Goal: Task Accomplishment & Management: Manage account settings

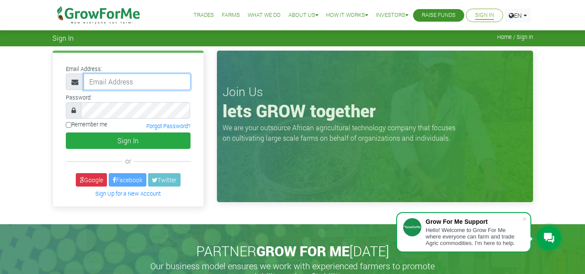
click at [108, 79] on input "email" at bounding box center [137, 82] width 107 height 16
click at [108, 83] on input "email" at bounding box center [137, 82] width 107 height 16
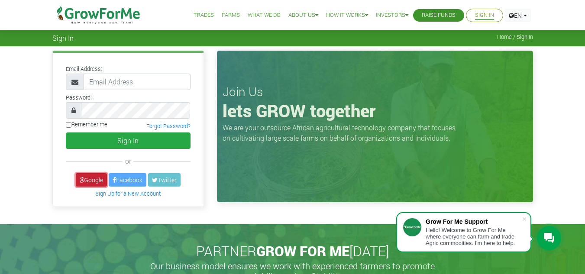
click at [94, 175] on link "Google" at bounding box center [91, 179] width 31 height 13
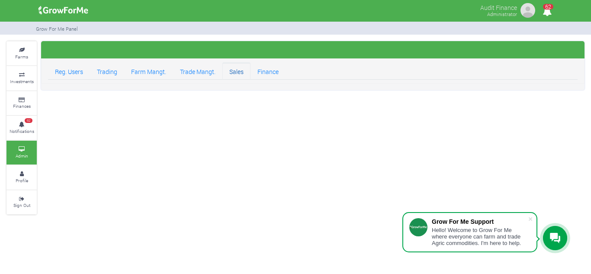
click at [247, 71] on link "Sales" at bounding box center [236, 70] width 28 height 17
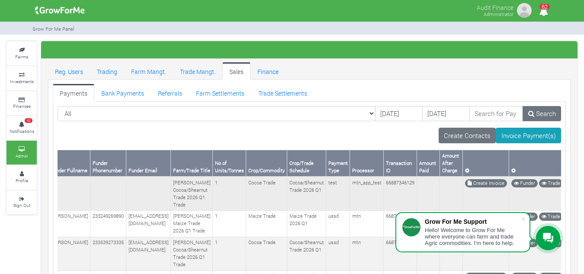
scroll to position [0, 55]
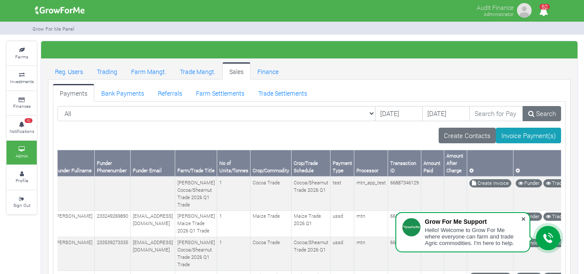
click at [525, 217] on span at bounding box center [523, 219] width 9 height 9
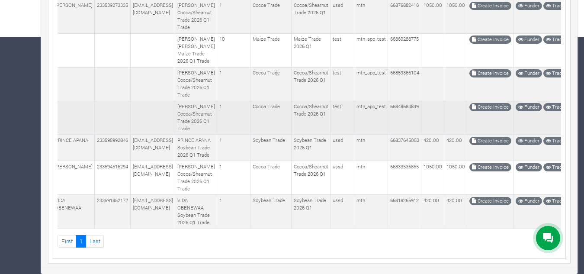
scroll to position [0, 0]
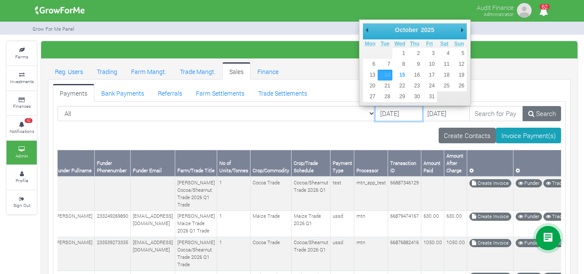
click at [375, 115] on input "[DATE]" at bounding box center [399, 114] width 48 height 16
type input "01/08/2025"
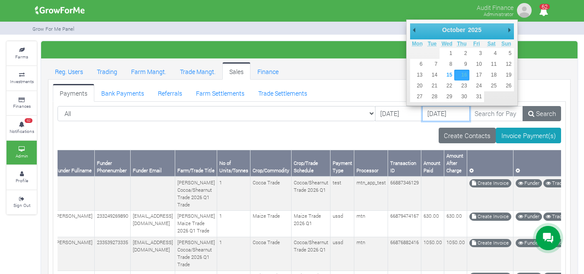
click at [422, 112] on input "[DATE]" at bounding box center [446, 114] width 48 height 16
type input "16/08/2025"
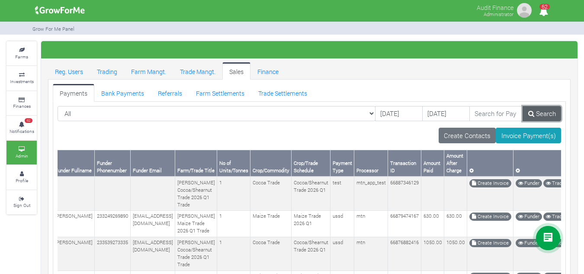
click at [538, 117] on link "Search" at bounding box center [542, 114] width 39 height 16
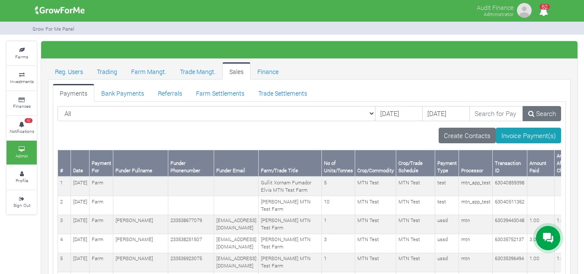
click at [245, 70] on link "Sales" at bounding box center [236, 70] width 28 height 17
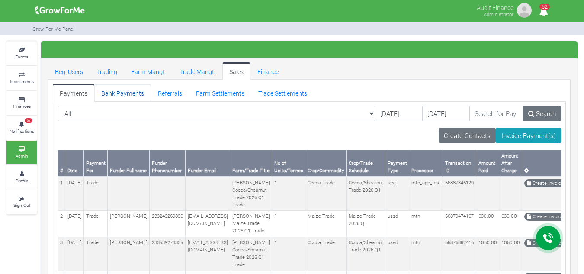
click at [130, 93] on link "Bank Payments" at bounding box center [122, 92] width 57 height 17
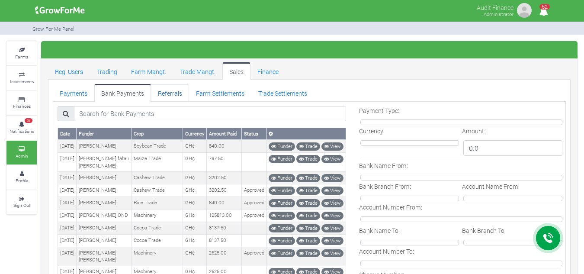
click at [174, 92] on link "Referrals" at bounding box center [170, 92] width 38 height 17
click at [219, 93] on link "Farm Settlements" at bounding box center [220, 92] width 62 height 17
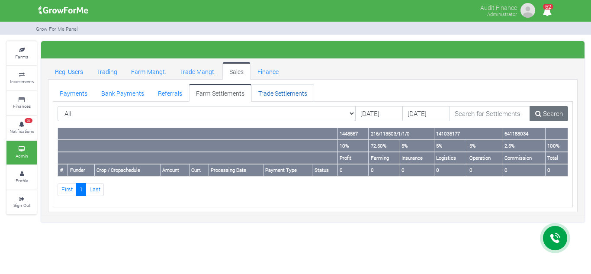
click at [267, 94] on link "Trade Settlements" at bounding box center [282, 92] width 63 height 17
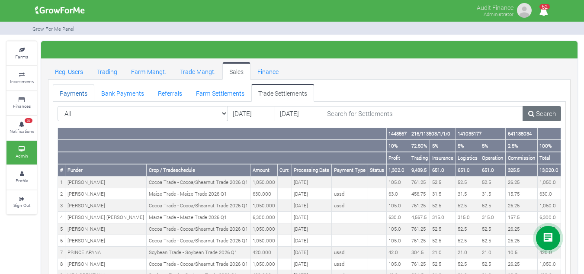
click at [74, 95] on link "Payments" at bounding box center [74, 92] width 42 height 17
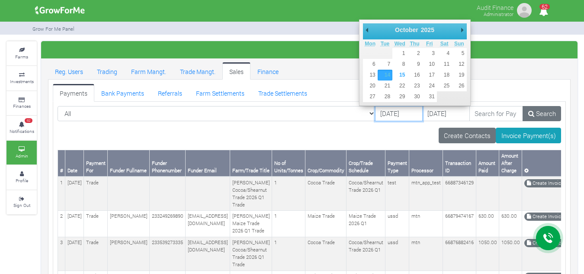
click at [375, 109] on input "14/10/2025" at bounding box center [399, 114] width 48 height 16
type input "[DATE]"
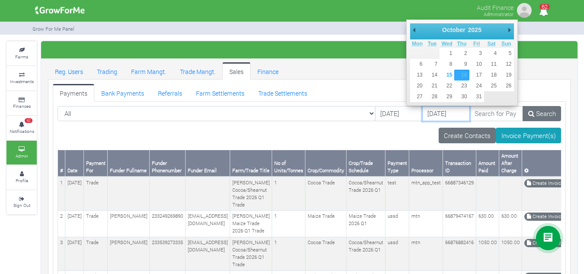
click at [422, 110] on input "16/10/2025" at bounding box center [446, 114] width 48 height 16
click at [409, 27] on div "October January February March April May June July August September October Nov…" at bounding box center [462, 62] width 112 height 86
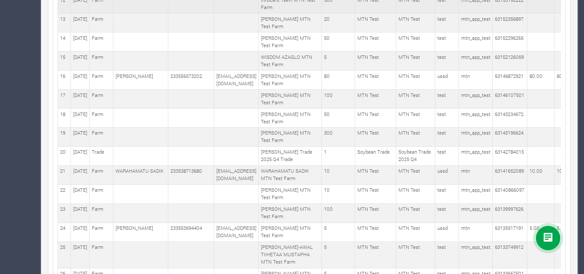
scroll to position [0, 105]
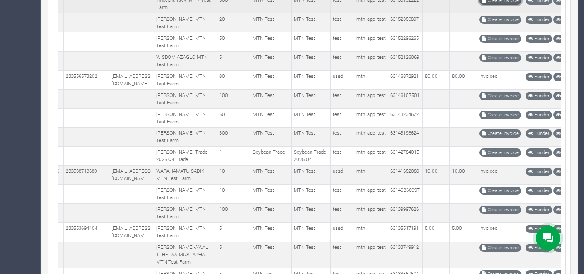
click at [490, 5] on link "Create Invoice" at bounding box center [501, 1] width 42 height 8
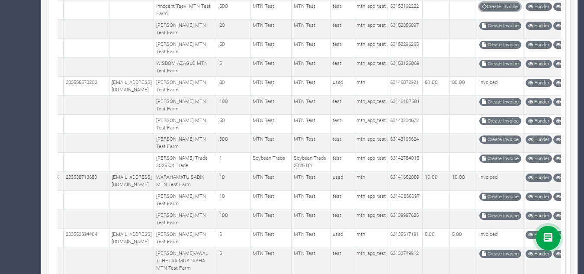
scroll to position [366, 0]
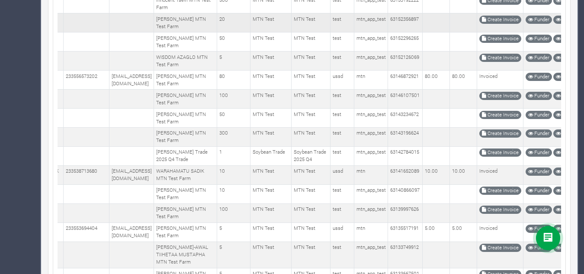
scroll to position [396, 0]
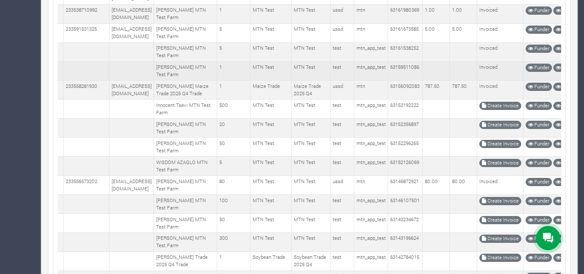
scroll to position [286, 0]
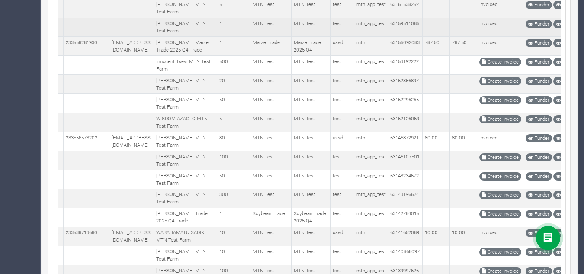
scroll to position [332, 0]
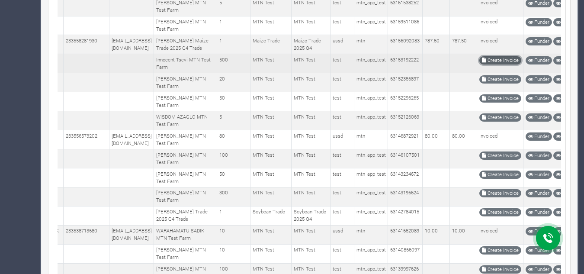
click at [481, 64] on link "Create Invoice" at bounding box center [501, 60] width 42 height 8
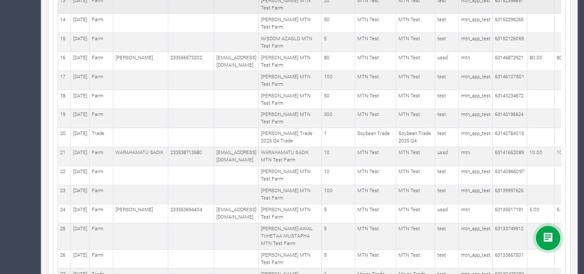
scroll to position [0, 105]
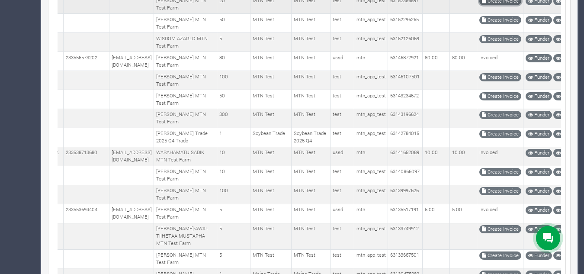
click at [480, 5] on link "Create Invoice" at bounding box center [501, 1] width 42 height 8
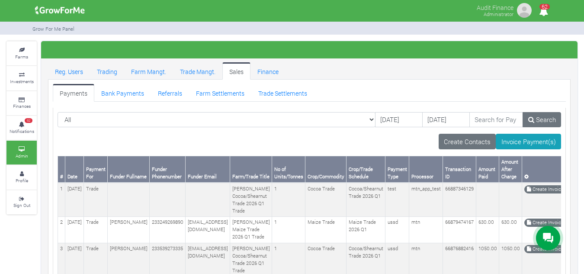
scroll to position [0, 77]
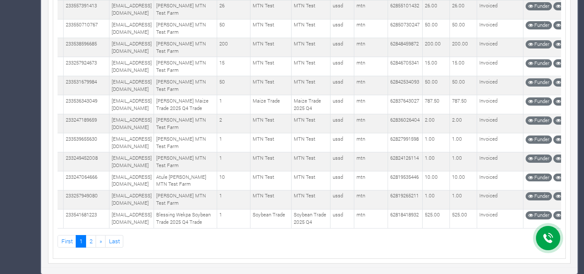
scroll to position [5483, 0]
click at [91, 241] on link "2" at bounding box center [91, 241] width 10 height 13
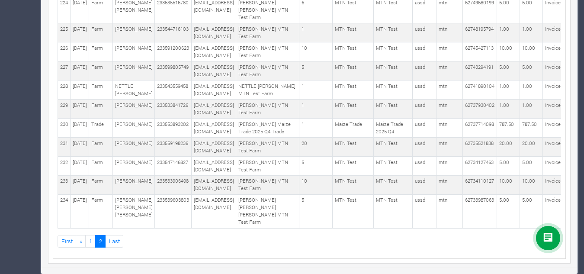
scroll to position [887, 0]
click at [89, 241] on link "1" at bounding box center [90, 241] width 10 height 13
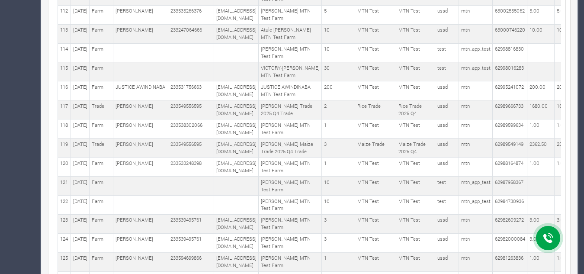
scroll to position [2167, 0]
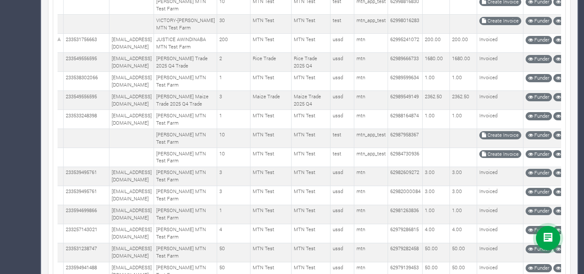
scroll to position [2436, 0]
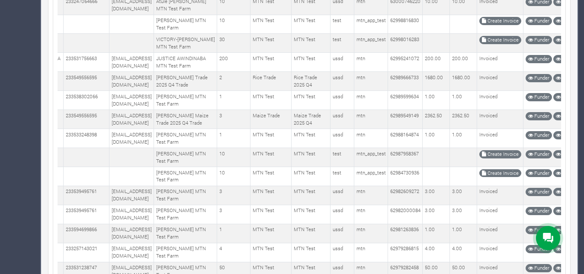
drag, startPoint x: 583, startPoint y: 121, endPoint x: 587, endPoint y: 115, distance: 6.8
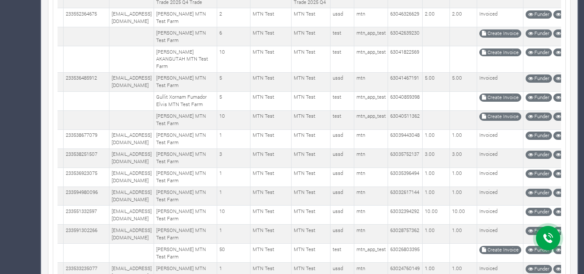
scroll to position [2196, 0]
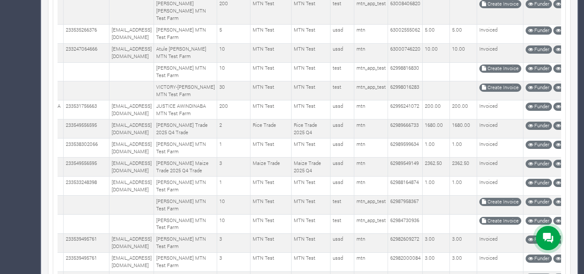
scroll to position [2369, 0]
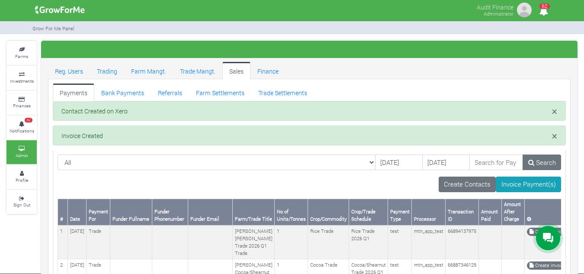
scroll to position [10, 0]
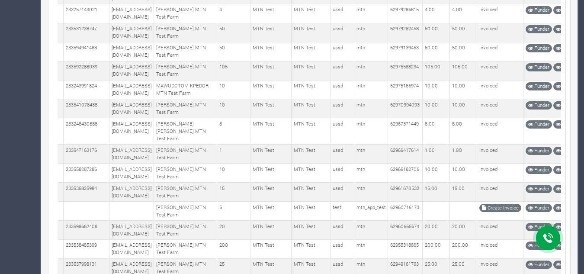
scroll to position [2646, 0]
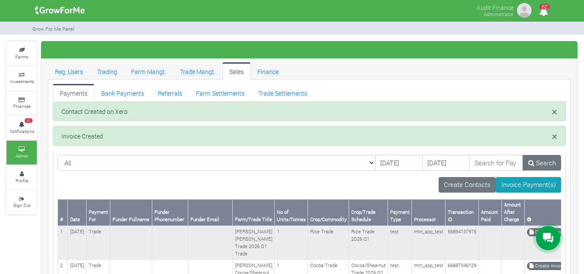
click at [219, 242] on td at bounding box center [210, 243] width 45 height 34
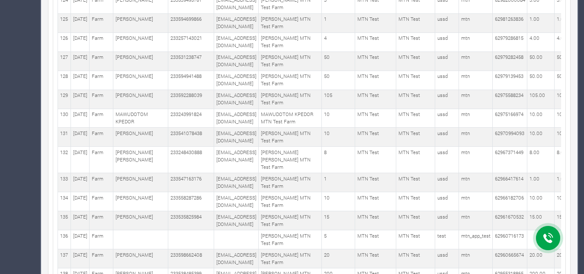
scroll to position [0, 5]
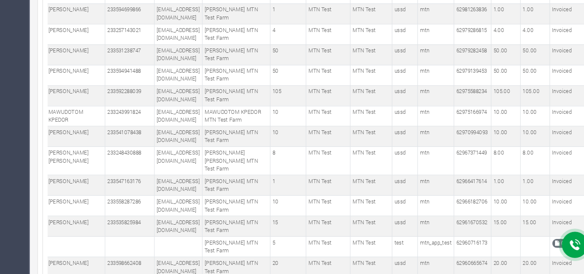
scroll to position [0, 57]
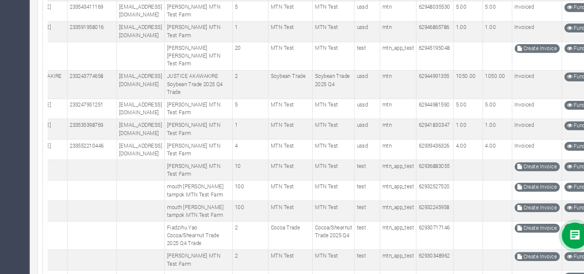
scroll to position [2942, 0]
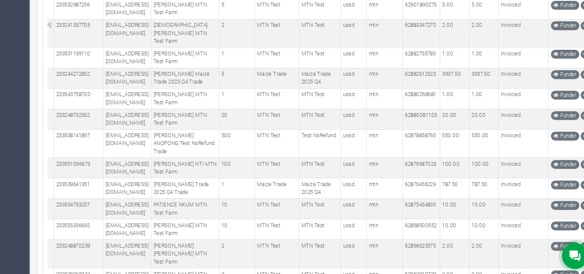
scroll to position [3391, 0]
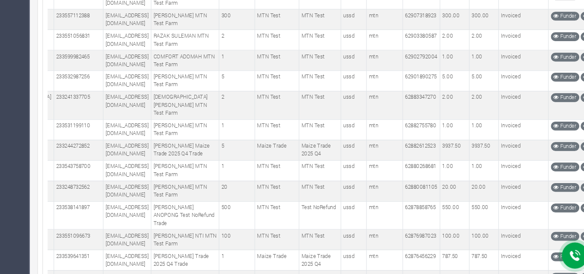
scroll to position [3467, 0]
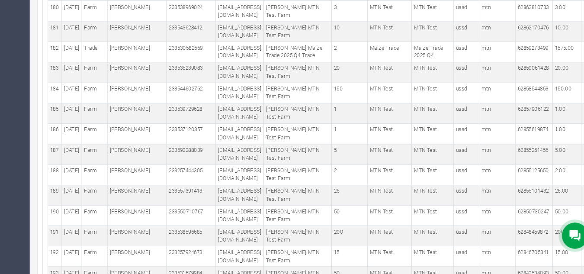
scroll to position [3831, 0]
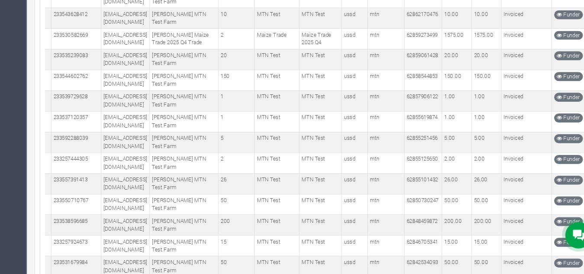
scroll to position [3763, 0]
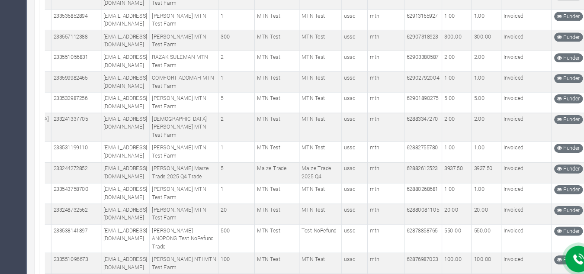
scroll to position [4030, 0]
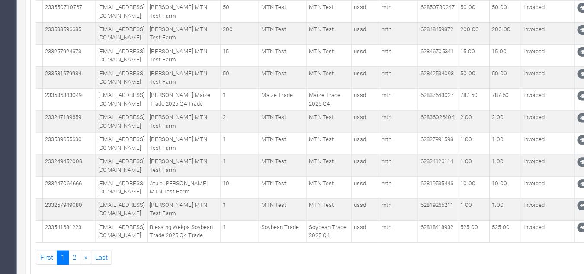
scroll to position [4212, 0]
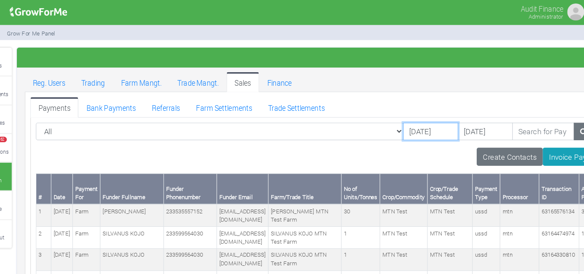
click at [387, 115] on input "11/08/2025" at bounding box center [399, 114] width 48 height 16
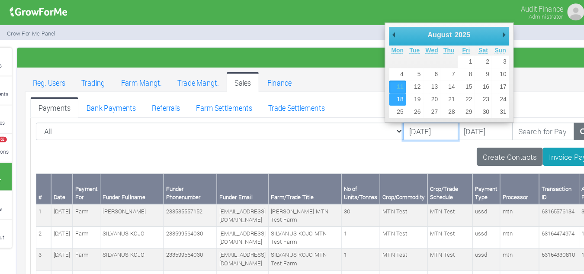
type input "18/08/2025"
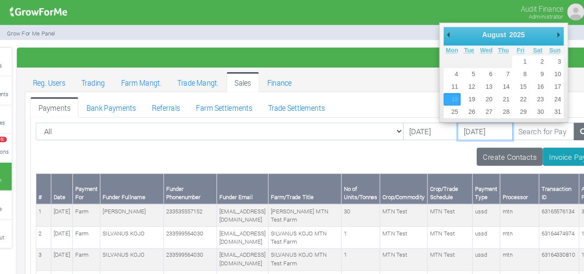
click at [422, 113] on input "[DATE]" at bounding box center [446, 114] width 48 height 16
type input "31/08/2025"
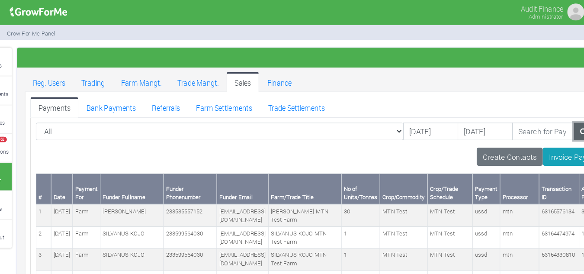
click at [528, 119] on link "Search" at bounding box center [542, 114] width 39 height 16
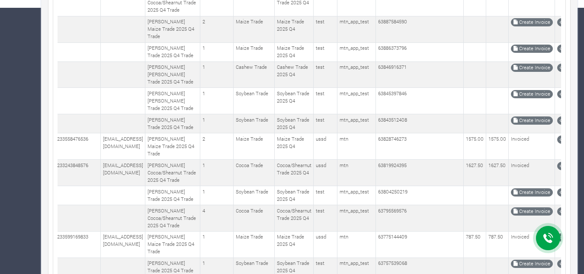
scroll to position [285, 0]
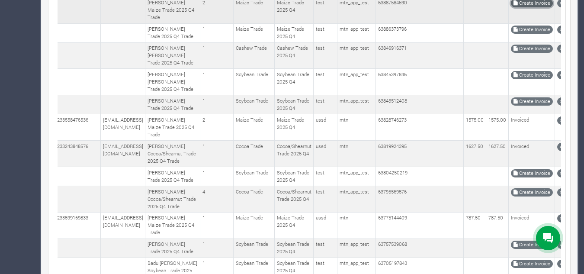
click at [541, 7] on link "Create Invoice" at bounding box center [532, 3] width 42 height 8
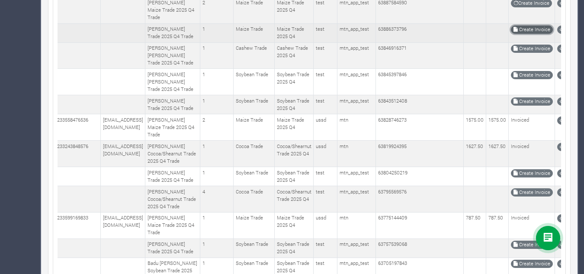
click at [541, 34] on link "Create Invoice" at bounding box center [532, 30] width 42 height 8
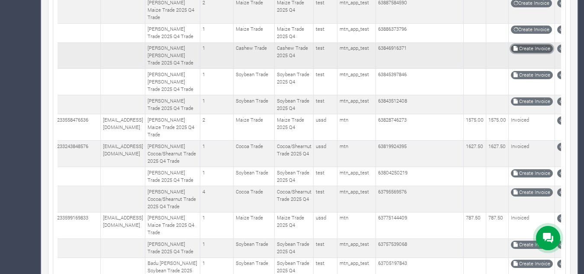
click at [545, 53] on link "Create Invoice" at bounding box center [532, 49] width 42 height 8
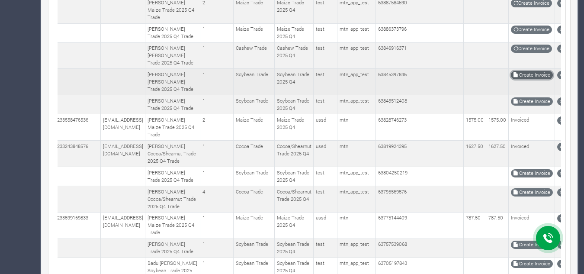
click at [549, 79] on link "Create Invoice" at bounding box center [532, 75] width 42 height 8
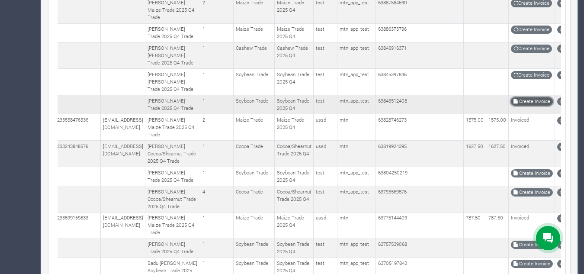
click at [540, 106] on link "Create Invoice" at bounding box center [532, 101] width 42 height 8
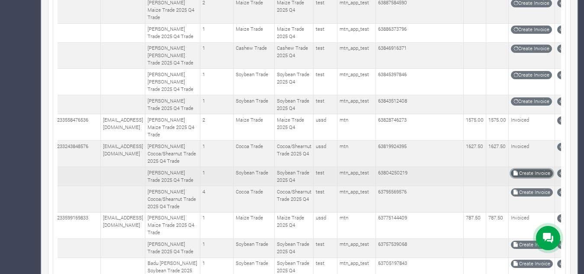
click at [531, 177] on link "Create Invoice" at bounding box center [532, 173] width 42 height 8
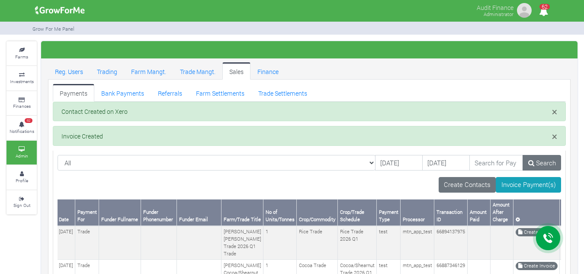
scroll to position [0, 80]
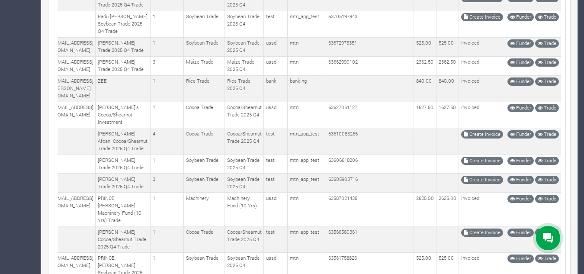
scroll to position [532, 0]
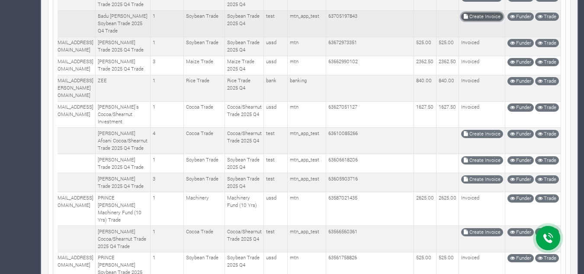
click at [485, 21] on link "Create Invoice" at bounding box center [482, 17] width 42 height 8
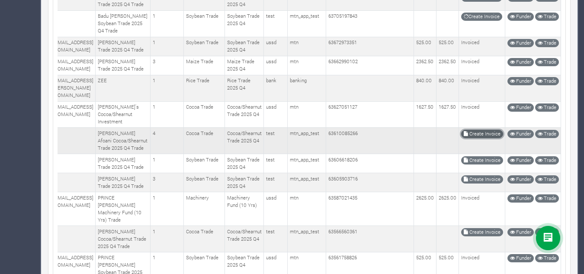
click at [480, 138] on link "Create Invoice" at bounding box center [482, 134] width 42 height 8
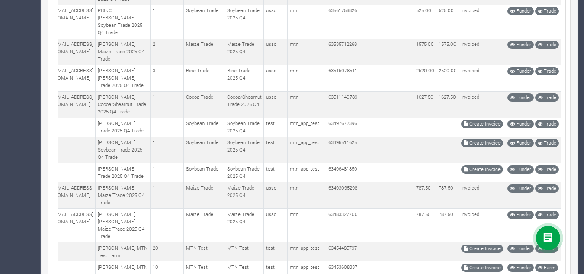
scroll to position [798, 0]
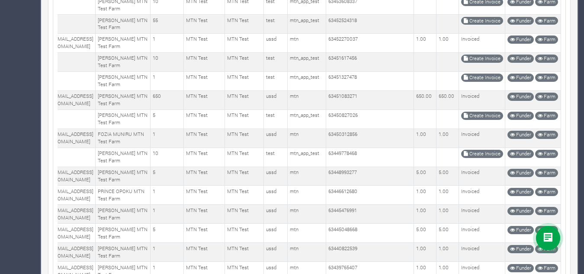
scroll to position [1035, 0]
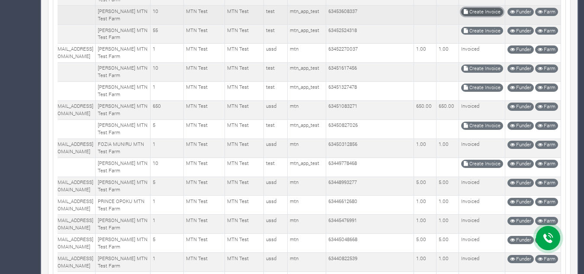
click at [475, 16] on link "Create Invoice" at bounding box center [482, 12] width 42 height 8
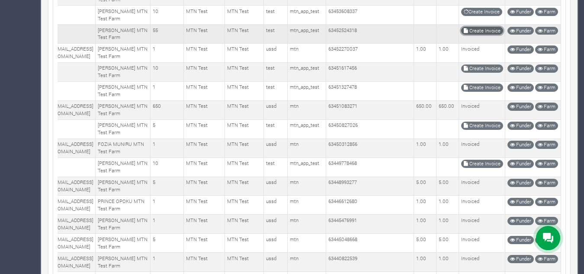
click at [494, 35] on link "Create Invoice" at bounding box center [482, 31] width 42 height 8
drag, startPoint x: 583, startPoint y: 61, endPoint x: 587, endPoint y: 63, distance: 4.7
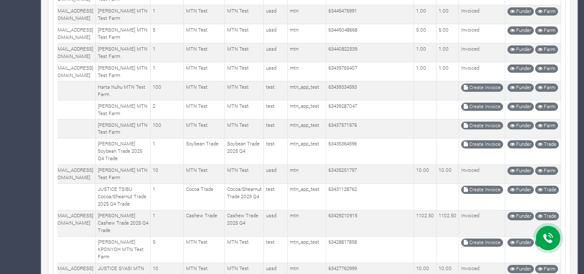
scroll to position [1254, 0]
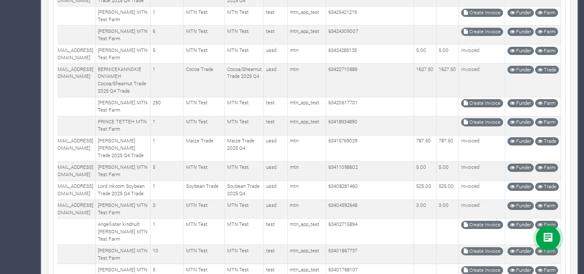
scroll to position [1606, 0]
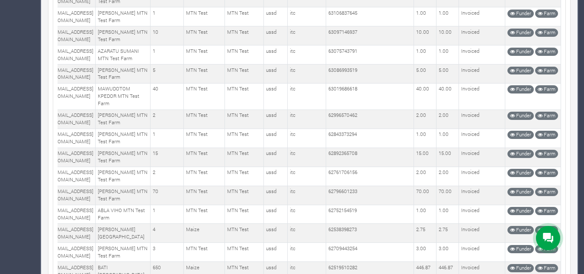
scroll to position [1852, 0]
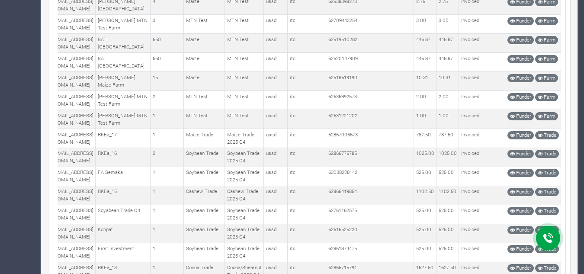
scroll to position [2109, 0]
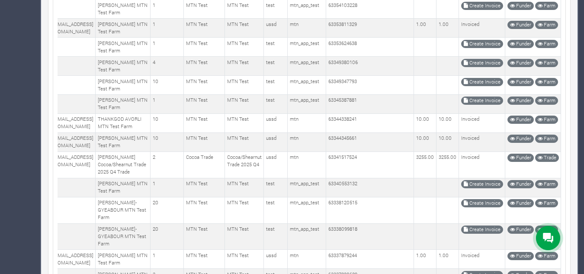
scroll to position [3097, 0]
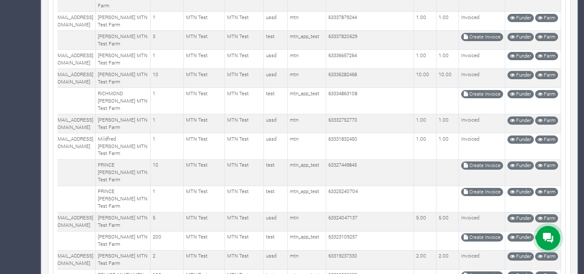
scroll to position [3306, 0]
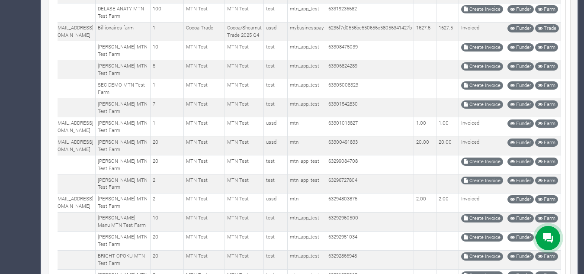
scroll to position [3572, 0]
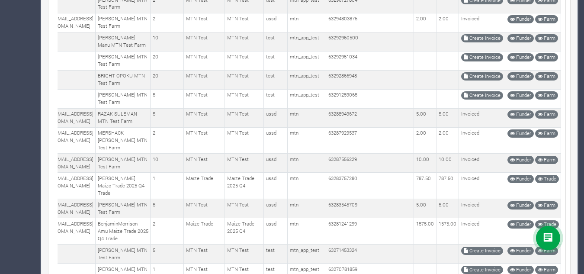
scroll to position [3753, 0]
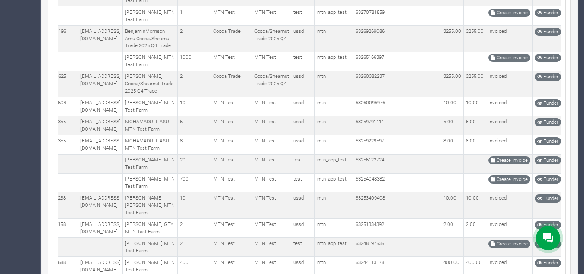
scroll to position [4038, 0]
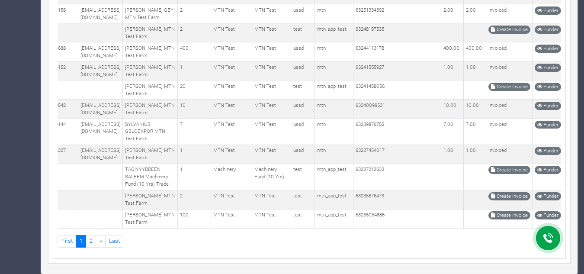
scroll to position [4266, 0]
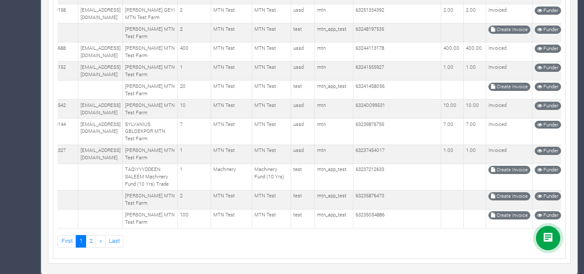
scroll to position [5045, 0]
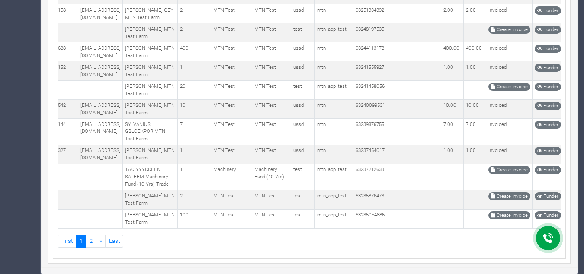
click at [528, 34] on link "Create Invoice" at bounding box center [510, 30] width 42 height 8
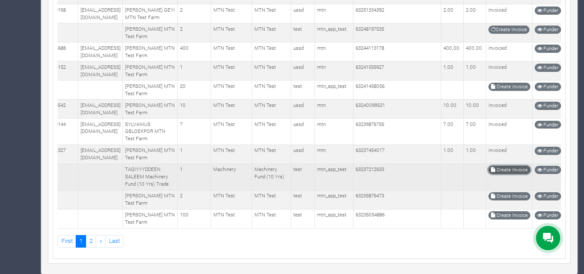
click at [515, 166] on link "Create Invoice" at bounding box center [510, 170] width 42 height 8
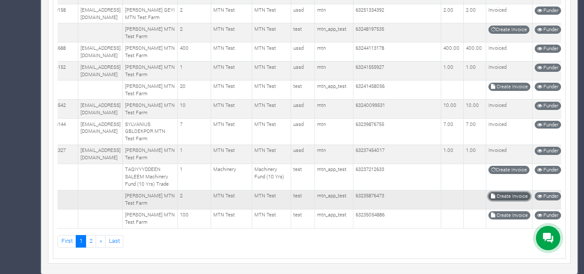
click at [518, 192] on link "Create Invoice" at bounding box center [510, 196] width 42 height 8
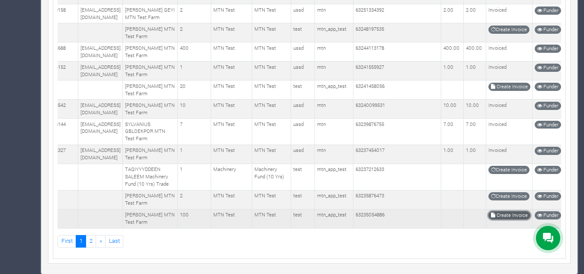
click at [531, 211] on link "Create Invoice" at bounding box center [510, 215] width 42 height 8
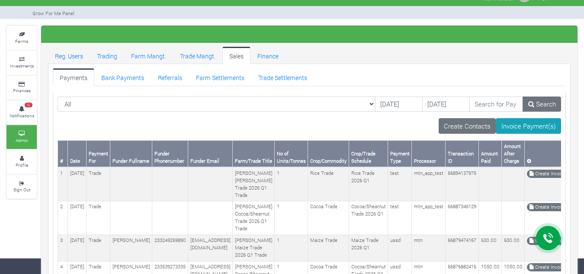
scroll to position [8, 0]
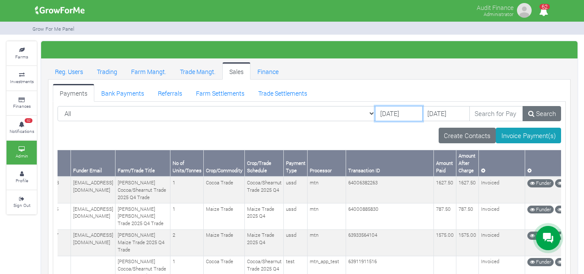
click at [375, 115] on input "[DATE]" at bounding box center [399, 114] width 48 height 16
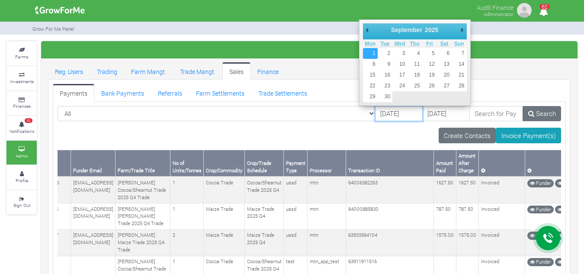
type input "[DATE]"
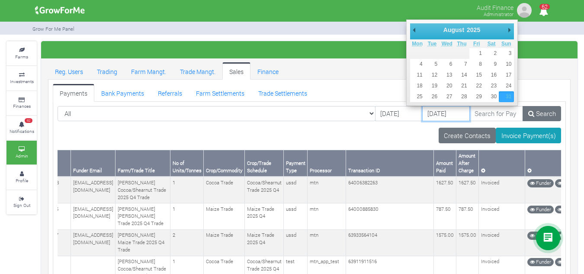
click at [422, 116] on input "[DATE]" at bounding box center [446, 114] width 48 height 16
type input "[DATE]"
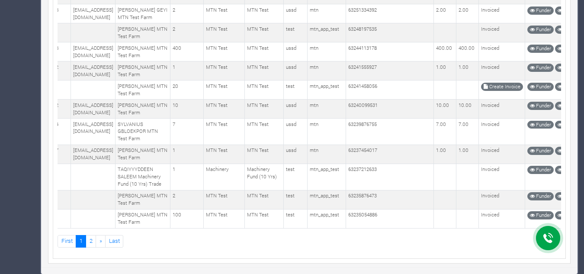
scroll to position [5453, 0]
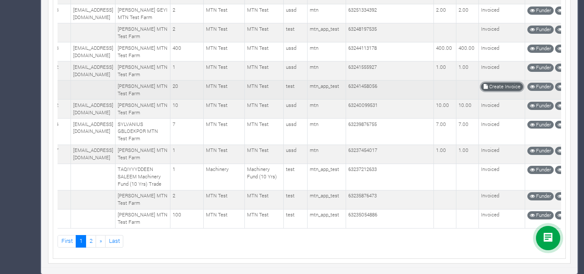
click at [520, 83] on link "Create Invoice" at bounding box center [502, 87] width 42 height 8
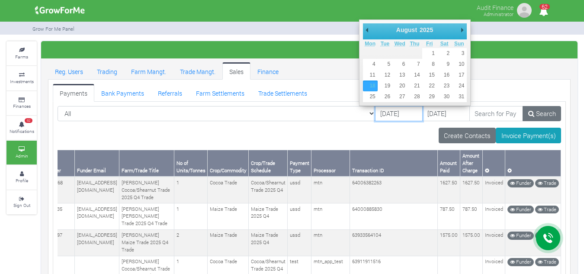
click at [385, 116] on input "[DATE]" at bounding box center [399, 114] width 48 height 16
click at [444, 30] on div "September January February March April May June July August September October N…" at bounding box center [415, 31] width 104 height 16
click at [402, 31] on select "January February March April May June July August September October November De…" at bounding box center [409, 30] width 39 height 9
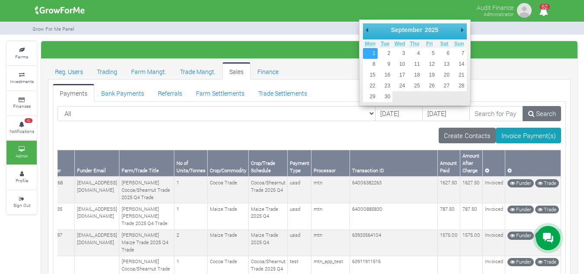
type input "[DATE]"
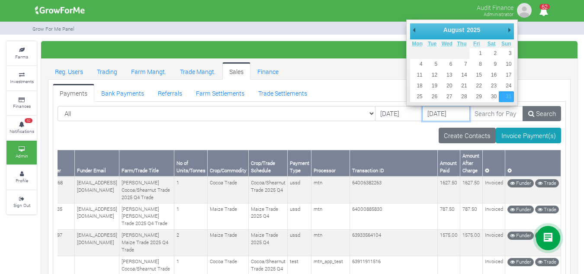
click at [425, 107] on input "[DATE]" at bounding box center [446, 114] width 48 height 16
type input "[DATE]"
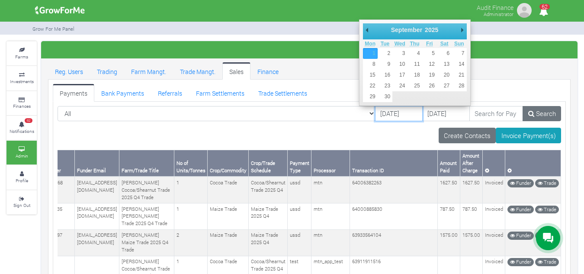
click at [380, 115] on input "[DATE]" at bounding box center [399, 114] width 48 height 16
type input "[DATE]"
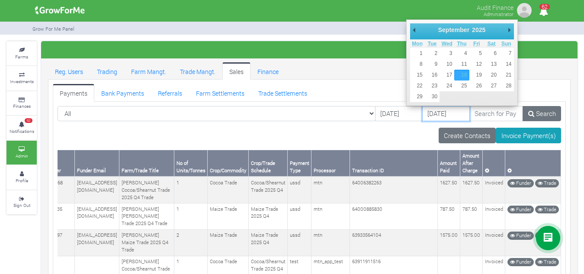
click at [425, 113] on input "18/09/2025" at bounding box center [446, 114] width 48 height 16
type input "[DATE]"
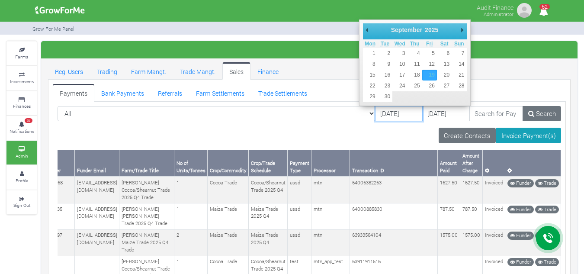
click at [375, 115] on input "19/09/2025" at bounding box center [399, 114] width 48 height 16
type input "[DATE]"
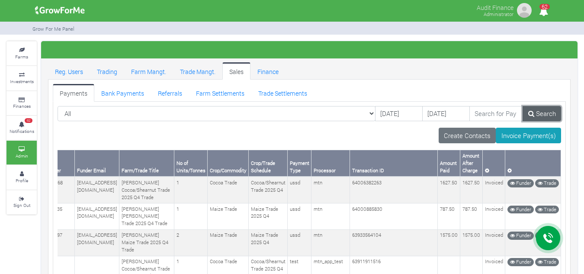
click at [532, 113] on icon at bounding box center [531, 113] width 6 height 6
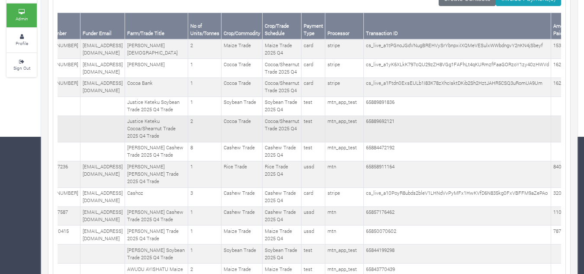
scroll to position [0, 250]
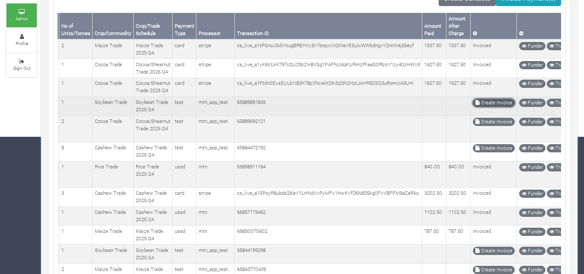
click at [491, 107] on link "Create Invoice" at bounding box center [494, 103] width 42 height 8
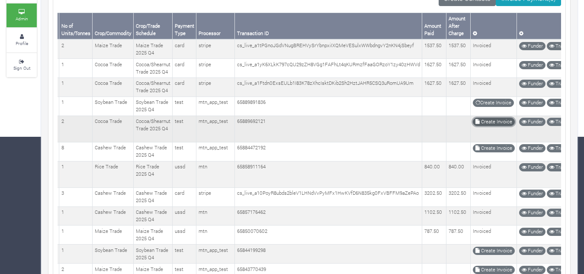
click at [474, 126] on link "Create Invoice" at bounding box center [494, 122] width 42 height 8
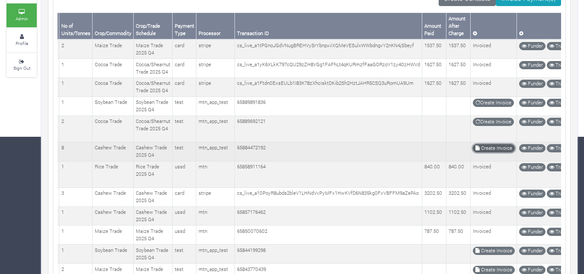
click at [490, 152] on link "Create Invoice" at bounding box center [494, 148] width 42 height 8
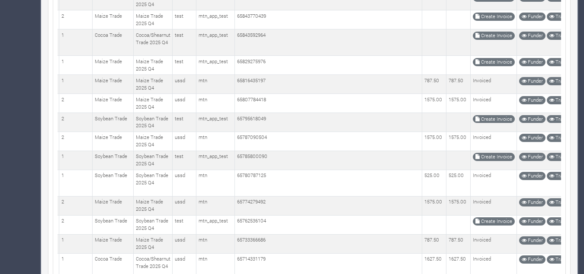
scroll to position [322, 0]
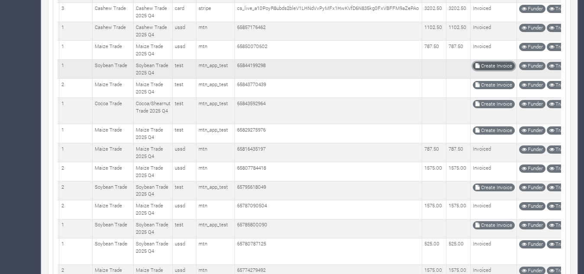
click at [494, 70] on link "Create Invoice" at bounding box center [494, 66] width 42 height 8
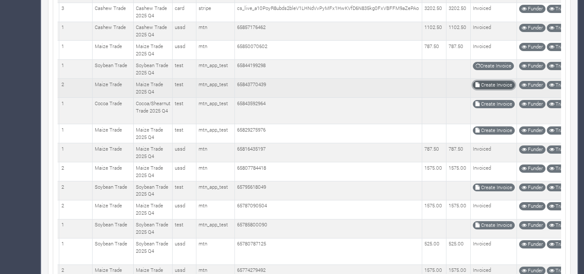
click at [477, 89] on link "Create Invoice" at bounding box center [494, 85] width 42 height 8
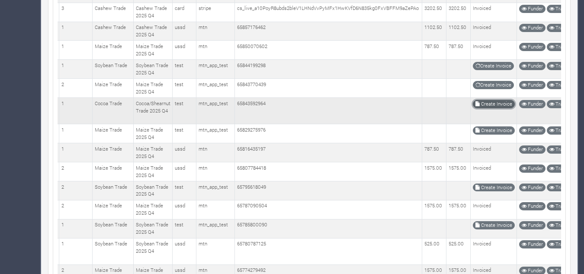
click at [483, 108] on link "Create Invoice" at bounding box center [494, 104] width 42 height 8
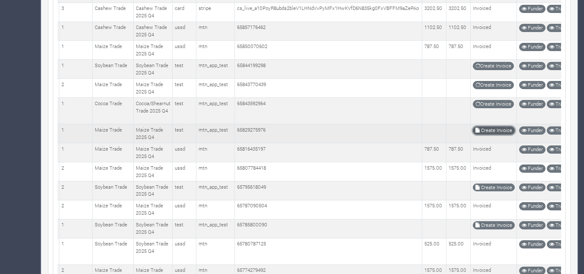
click at [490, 135] on link "Create Invoice" at bounding box center [494, 130] width 42 height 8
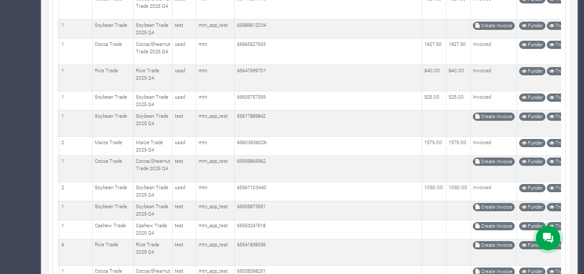
scroll to position [664, 0]
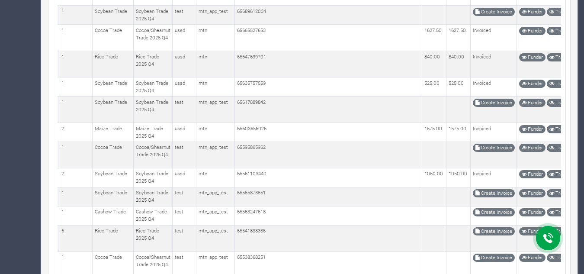
click at [473, 16] on link "Create Invoice" at bounding box center [494, 12] width 42 height 8
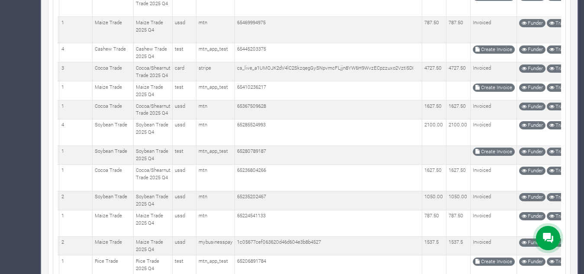
scroll to position [938, 0]
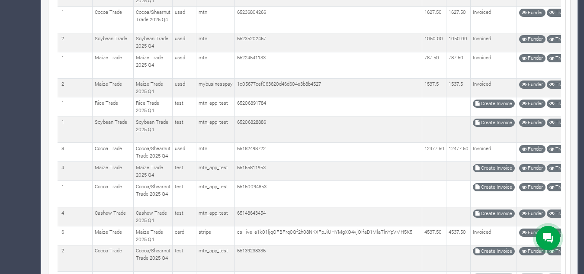
scroll to position [1157, 0]
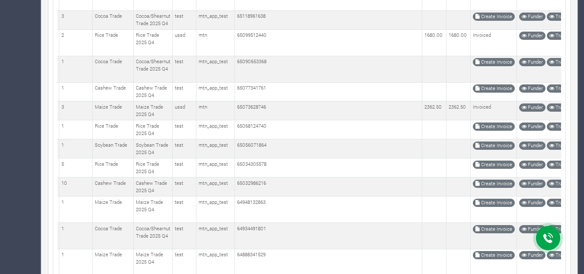
scroll to position [1431, 0]
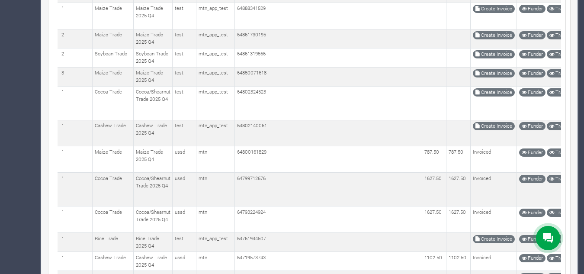
scroll to position [1677, 0]
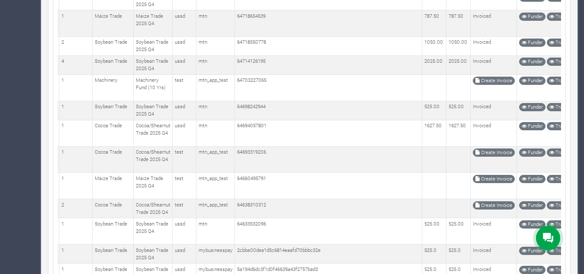
scroll to position [1951, 0]
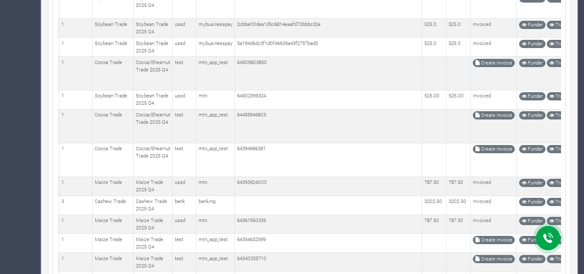
scroll to position [2198, 0]
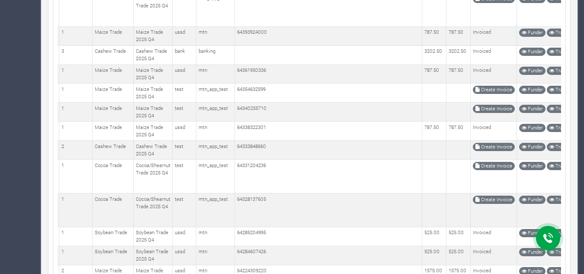
scroll to position [2314, 0]
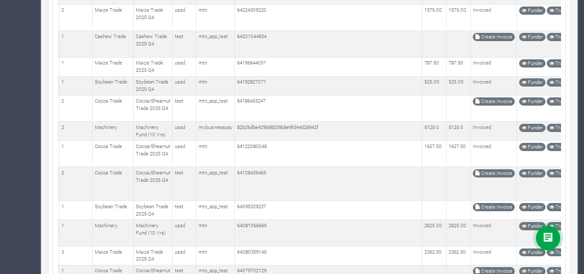
scroll to position [2588, 0]
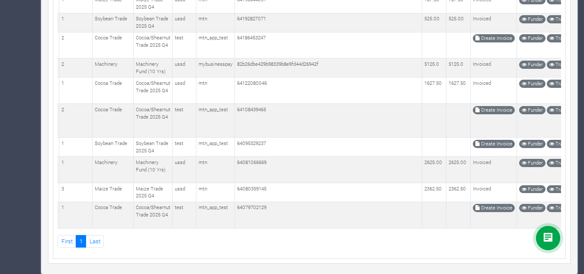
scroll to position [2882, 0]
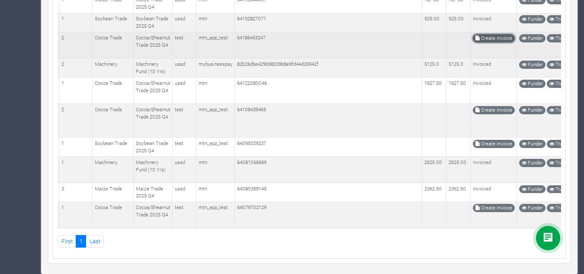
click at [487, 42] on link "Create Invoice" at bounding box center [494, 38] width 42 height 8
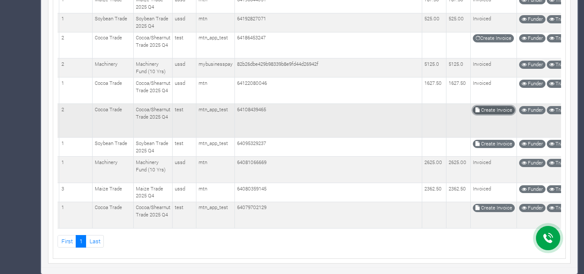
click at [482, 114] on link "Create Invoice" at bounding box center [494, 110] width 42 height 8
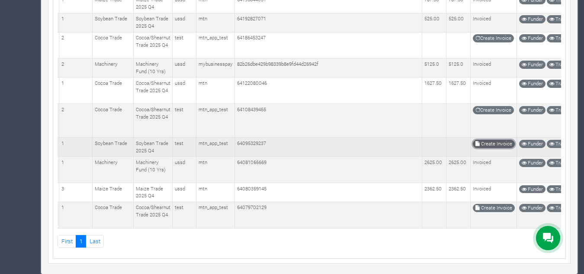
click at [473, 148] on link "Create Invoice" at bounding box center [494, 144] width 42 height 8
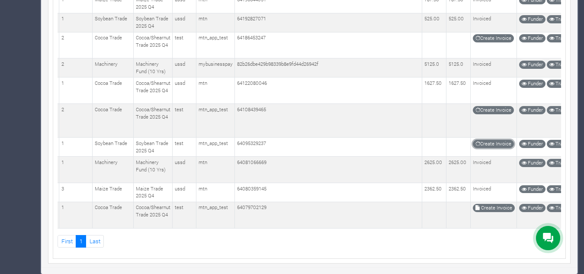
scroll to position [3854, 0]
click at [481, 204] on link "Create Invoice" at bounding box center [494, 208] width 42 height 8
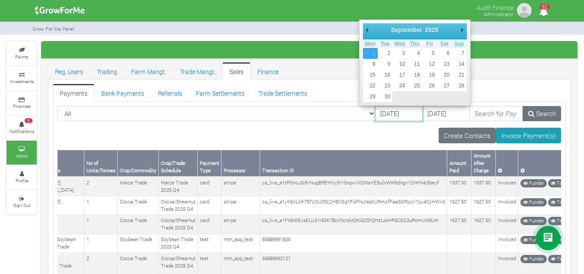
click at [375, 114] on input "01/09/2025" at bounding box center [399, 114] width 48 height 16
type input "01/10/2025"
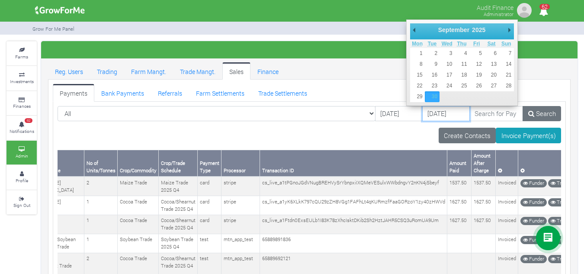
click at [423, 112] on input "30/09/2025" at bounding box center [446, 114] width 48 height 16
type input "15/09/2025"
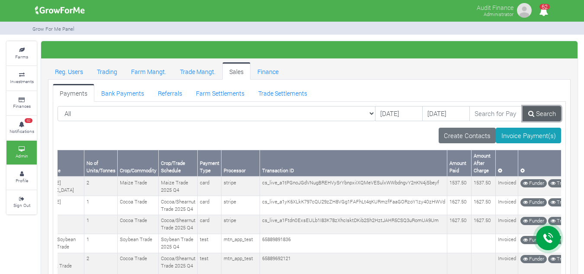
click at [534, 114] on icon at bounding box center [531, 113] width 6 height 6
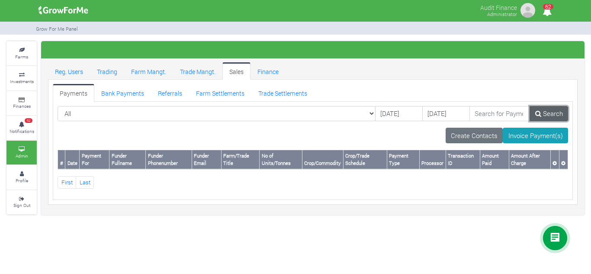
click at [556, 116] on link "Search" at bounding box center [549, 114] width 39 height 16
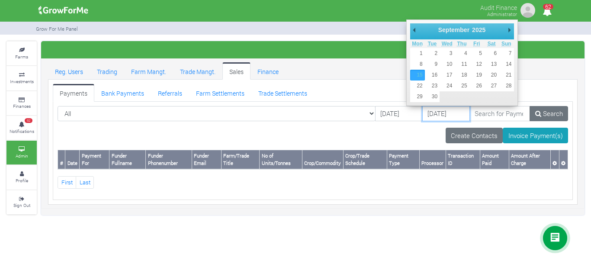
click at [426, 113] on input "[DATE]" at bounding box center [446, 114] width 48 height 16
type input "[DATE]"
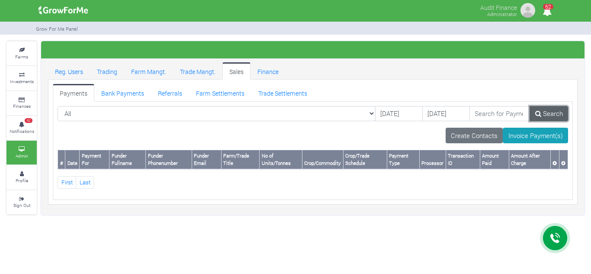
click at [543, 119] on link "Search" at bounding box center [549, 114] width 39 height 16
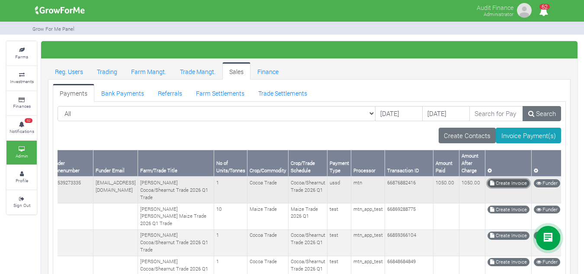
click at [492, 180] on link "Create Invoice" at bounding box center [509, 183] width 42 height 8
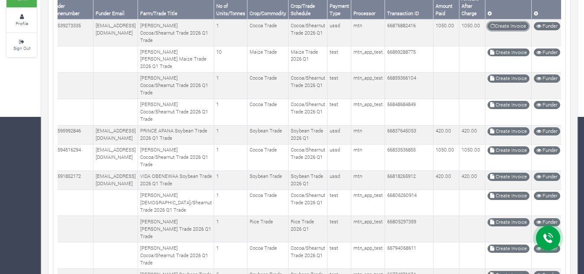
scroll to position [137, 0]
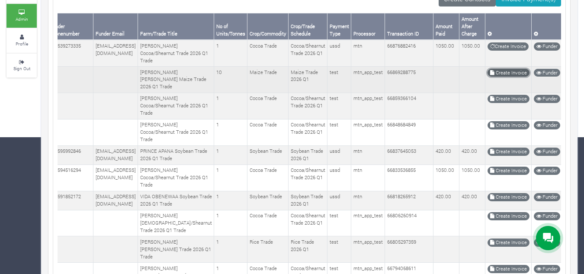
click at [488, 77] on link "Create Invoice" at bounding box center [509, 73] width 42 height 8
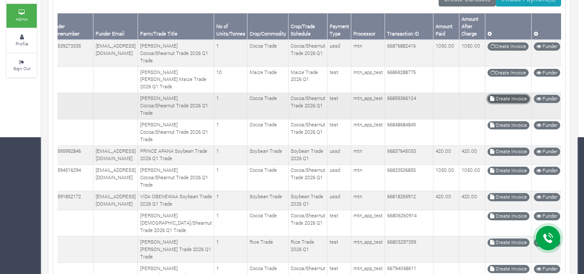
click at [488, 103] on link "Create Invoice" at bounding box center [509, 99] width 42 height 8
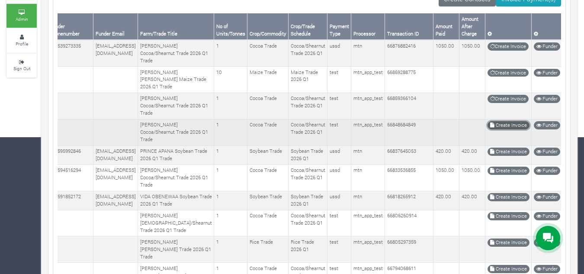
click at [488, 129] on link "Create Invoice" at bounding box center [509, 125] width 42 height 8
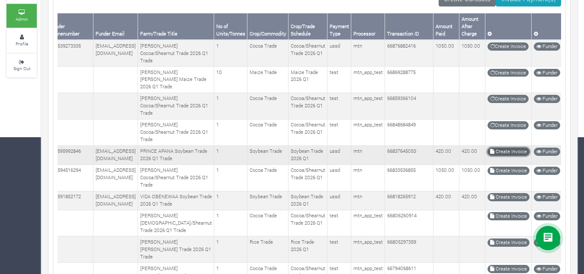
click at [491, 156] on link "Create Invoice" at bounding box center [509, 152] width 42 height 8
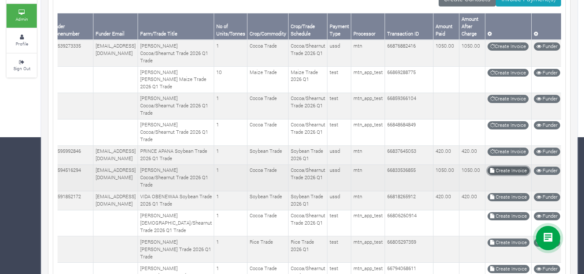
click at [495, 175] on link "Create Invoice" at bounding box center [509, 171] width 42 height 8
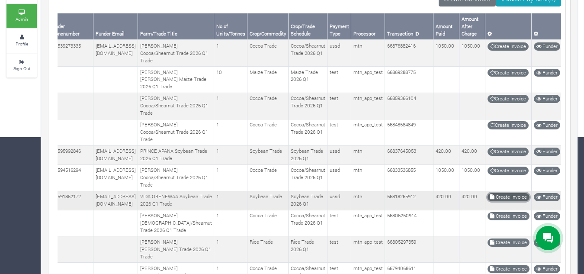
click at [498, 201] on link "Create Invoice" at bounding box center [509, 197] width 42 height 8
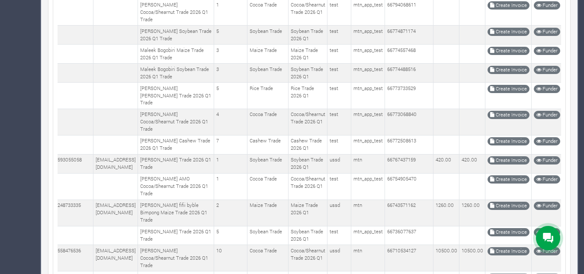
scroll to position [411, 0]
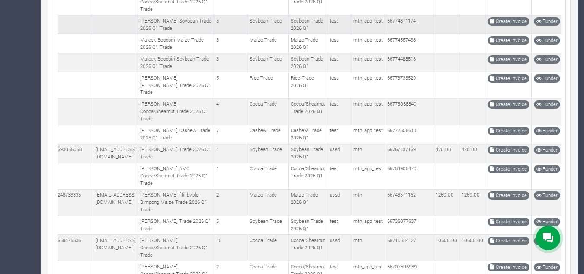
click at [489, 34] on td "Create Invoice" at bounding box center [509, 24] width 46 height 19
click at [488, 26] on link "Create Invoice" at bounding box center [509, 21] width 42 height 8
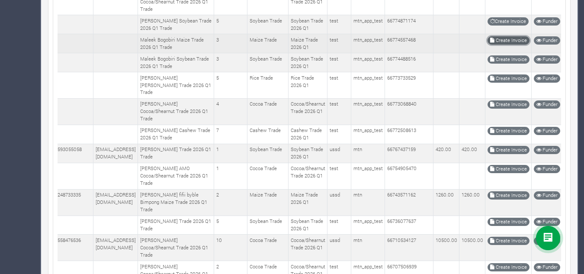
click at [488, 45] on link "Create Invoice" at bounding box center [509, 40] width 42 height 8
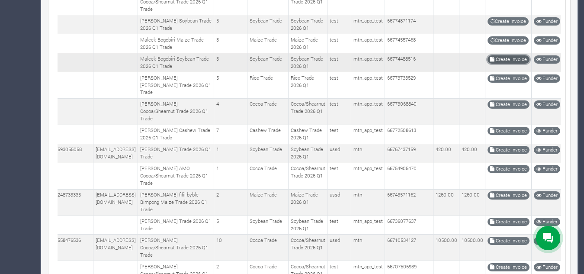
click at [494, 64] on link "Create Invoice" at bounding box center [509, 59] width 42 height 8
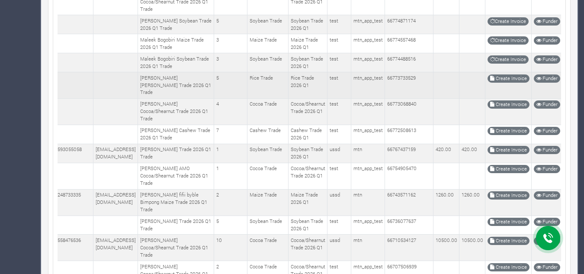
click at [489, 99] on td "Create Invoice" at bounding box center [509, 85] width 46 height 26
click at [490, 83] on link "Create Invoice" at bounding box center [509, 78] width 42 height 8
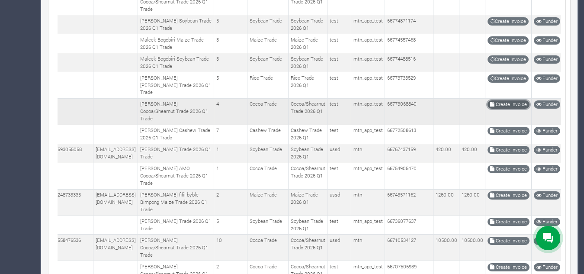
click at [489, 109] on link "Create Invoice" at bounding box center [509, 104] width 42 height 8
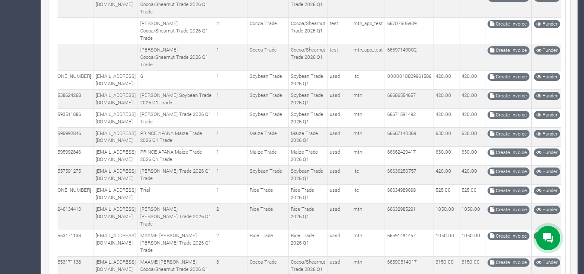
scroll to position [639, 0]
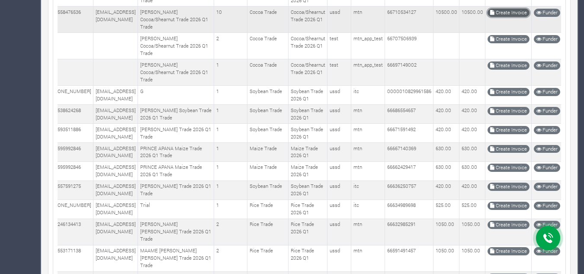
click at [488, 17] on link "Create Invoice" at bounding box center [509, 13] width 42 height 8
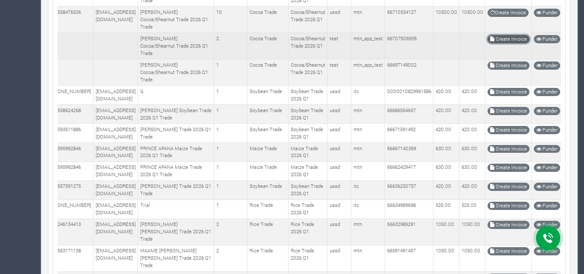
click at [488, 43] on link "Create Invoice" at bounding box center [509, 39] width 42 height 8
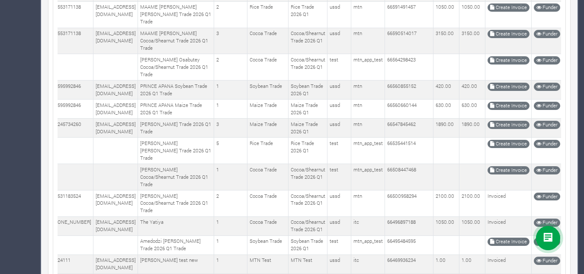
scroll to position [887, 0]
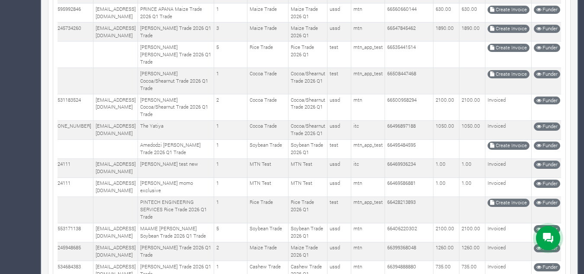
scroll to position [999, 0]
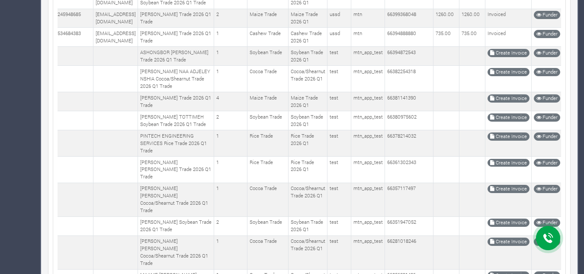
scroll to position [1217, 0]
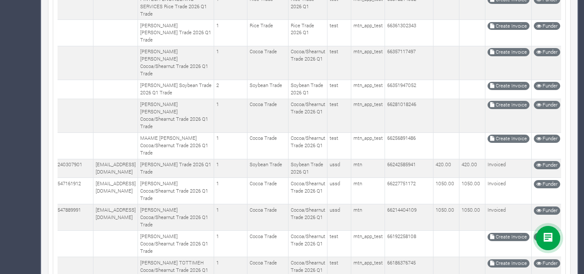
scroll to position [1354, 0]
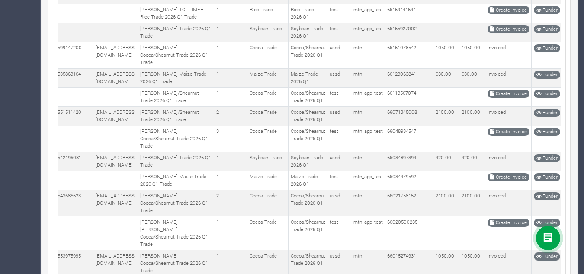
scroll to position [1693, 0]
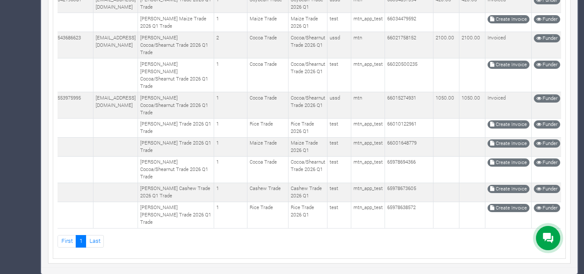
scroll to position [1922, 0]
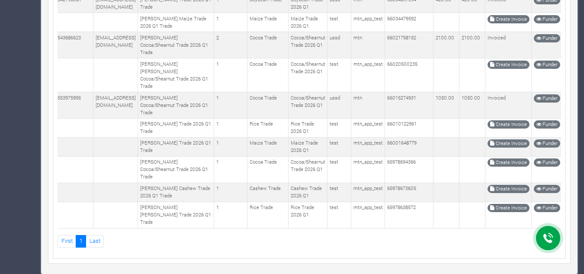
scroll to position [2175, 0]
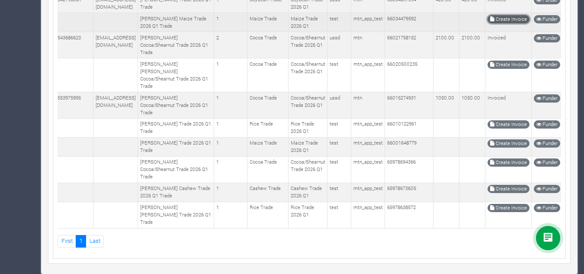
click at [488, 23] on link "Create Invoice" at bounding box center [509, 19] width 42 height 8
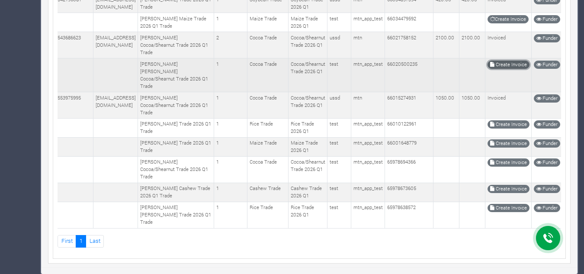
click at [498, 69] on link "Create Invoice" at bounding box center [509, 65] width 42 height 8
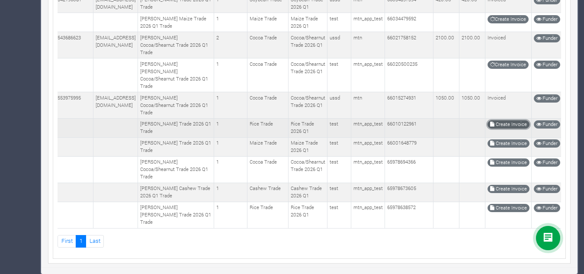
click at [496, 129] on link "Create Invoice" at bounding box center [509, 124] width 42 height 8
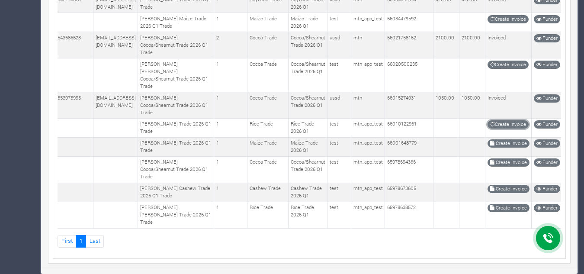
scroll to position [2784, 0]
click at [488, 139] on link "Create Invoice" at bounding box center [509, 143] width 42 height 8
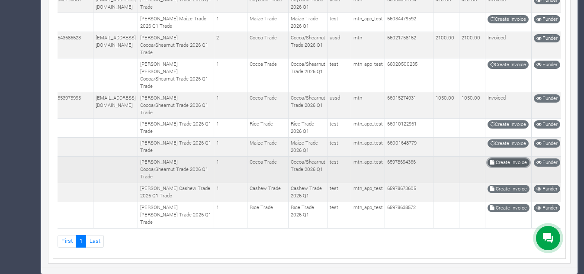
click at [488, 158] on link "Create Invoice" at bounding box center [509, 162] width 42 height 8
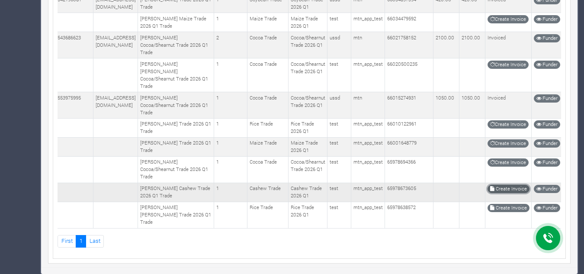
click at [488, 185] on link "Create Invoice" at bounding box center [509, 189] width 42 height 8
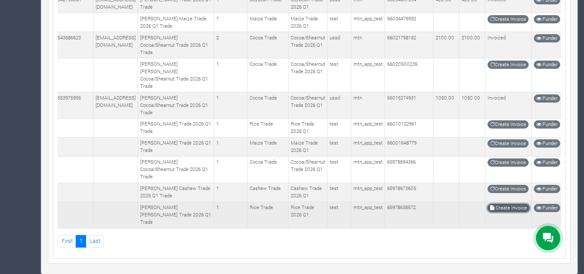
click at [488, 204] on link "Create Invoice" at bounding box center [509, 208] width 42 height 8
